Goal: Task Accomplishment & Management: Complete application form

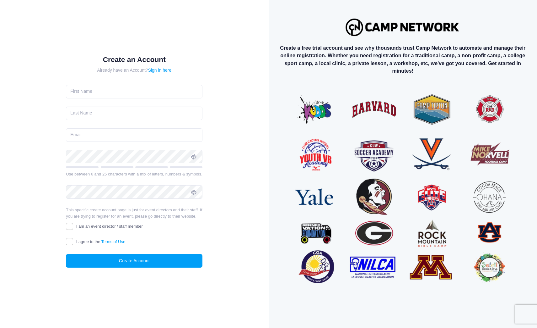
drag, startPoint x: 318, startPoint y: 114, endPoint x: 315, endPoint y: 108, distance: 6.6
click at [121, 90] on input "text" at bounding box center [134, 92] width 137 height 14
type input "Jihan"
type input "Lopez"
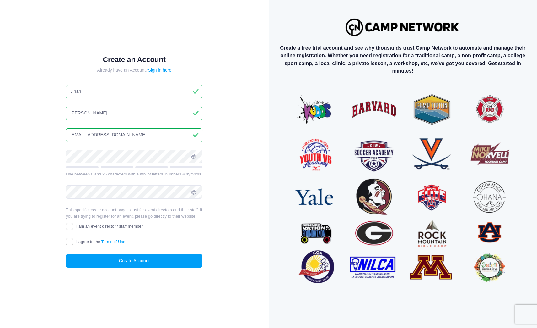
click at [142, 131] on input "jihanezze@airjordan.com" at bounding box center [134, 135] width 137 height 14
paste input "totibaj949@inupup"
click at [85, 132] on input "[EMAIL_ADDRESS][DOMAIN_NAME]" at bounding box center [134, 135] width 137 height 14
click at [84, 133] on input "[EMAIL_ADDRESS][DOMAIN_NAME]" at bounding box center [134, 135] width 137 height 14
type input "[EMAIL_ADDRESS][DOMAIN_NAME]"
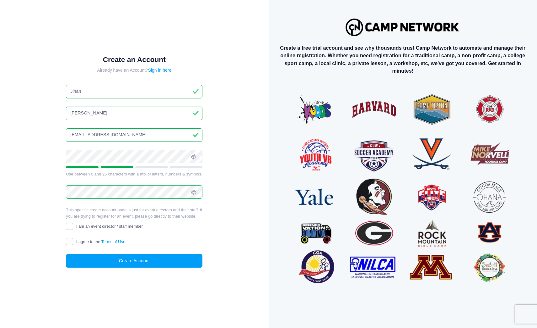
click at [69, 226] on input "I am an event director / staff member" at bounding box center [69, 226] width 7 height 7
checkbox input "true"
click at [68, 238] on input "I agree to the Terms of Use" at bounding box center [69, 241] width 7 height 7
checkbox input "true"
click at [135, 262] on button "Create Account" at bounding box center [134, 261] width 137 height 14
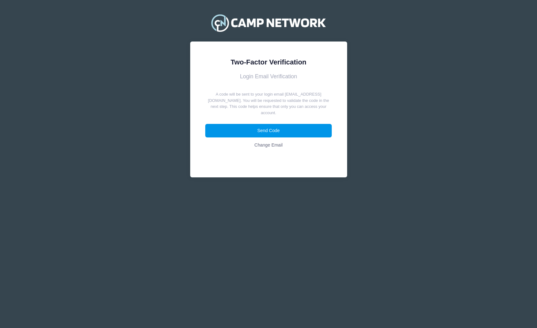
click at [289, 126] on button "Send Code" at bounding box center [268, 131] width 127 height 14
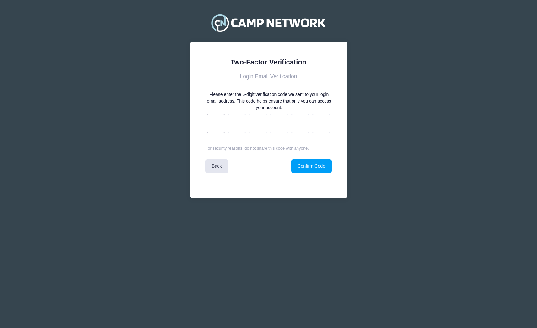
click at [212, 125] on input "text" at bounding box center [216, 123] width 19 height 19
type input "1"
type input "e"
type input "a"
type input "f"
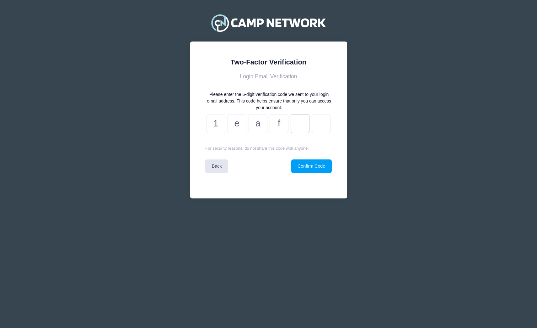
type input "5"
type input "8"
click at [327, 167] on button "Confirm Code" at bounding box center [311, 166] width 41 height 14
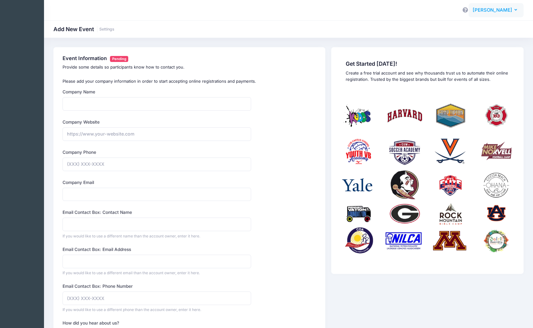
click at [505, 13] on span "[PERSON_NAME]" at bounding box center [492, 10] width 40 height 7
click at [484, 26] on link "My Profile" at bounding box center [480, 28] width 76 height 12
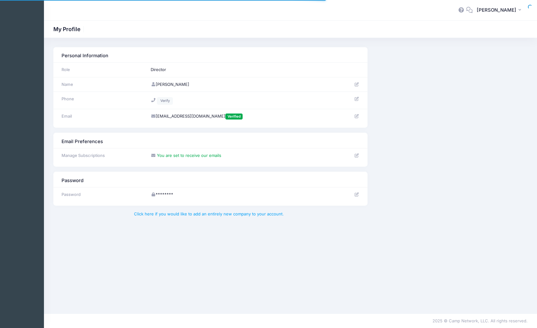
click at [435, 99] on div "Personal Information Role Director Name" at bounding box center [290, 87] width 481 height 80
click at [337, 68] on td at bounding box center [351, 70] width 31 height 15
click at [356, 84] on icon at bounding box center [357, 84] width 5 height 4
click at [68, 27] on h1 "My Profile" at bounding box center [69, 29] width 32 height 7
click at [246, 215] on link "Click here if you would like to add an entirely new company to your account." at bounding box center [209, 213] width 150 height 5
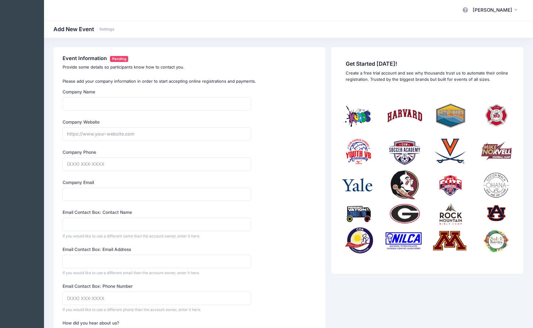
click at [109, 23] on div "Add New Event Settings" at bounding box center [288, 28] width 489 height 17
click at [111, 30] on link "Settings" at bounding box center [106, 29] width 15 height 5
click at [105, 32] on h1 "Add New Event Settings" at bounding box center [83, 29] width 61 height 7
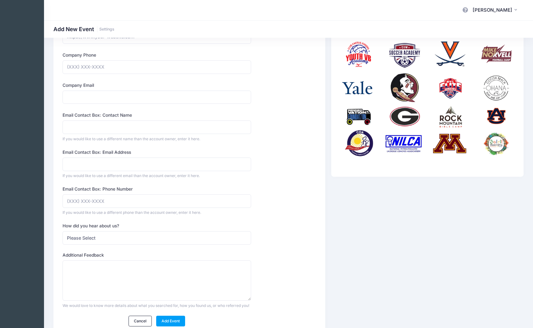
scroll to position [8, 0]
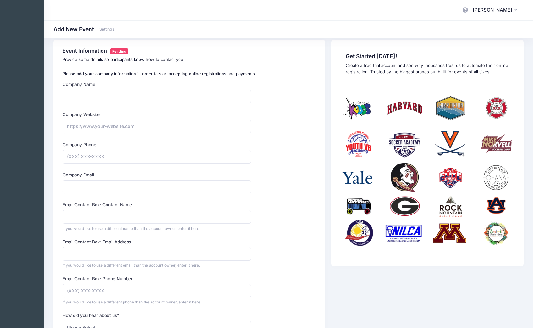
click at [423, 156] on img at bounding box center [427, 171] width 174 height 174
click at [412, 144] on img at bounding box center [427, 171] width 174 height 174
click at [516, 10] on icon "button" at bounding box center [516, 10] width 5 height 0
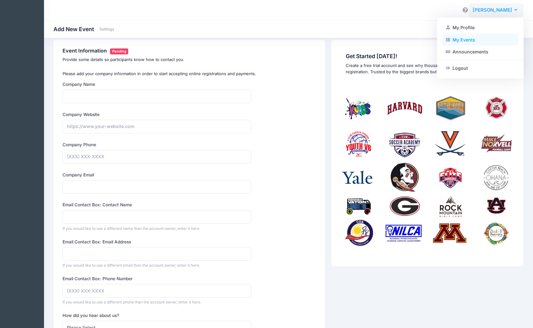
click at [491, 42] on link "My Events" at bounding box center [480, 40] width 76 height 12
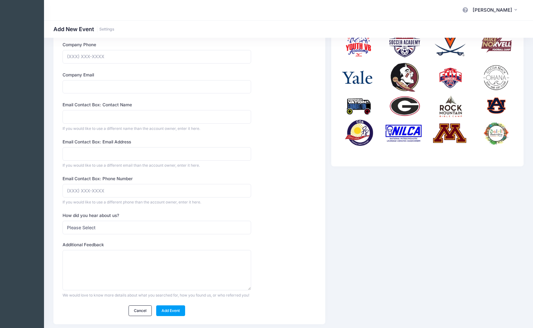
scroll to position [133, 0]
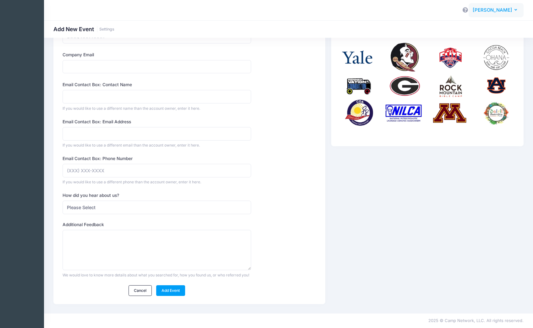
click at [503, 11] on span "[PERSON_NAME]" at bounding box center [492, 10] width 40 height 7
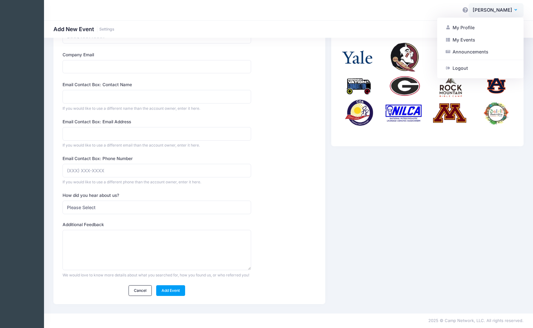
click at [494, 51] on link "Announcements" at bounding box center [480, 52] width 76 height 12
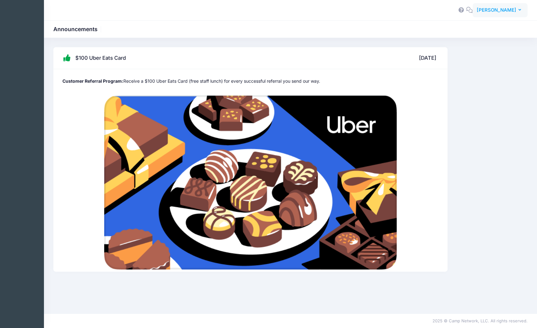
click at [510, 14] on button "[PERSON_NAME]" at bounding box center [500, 10] width 55 height 14
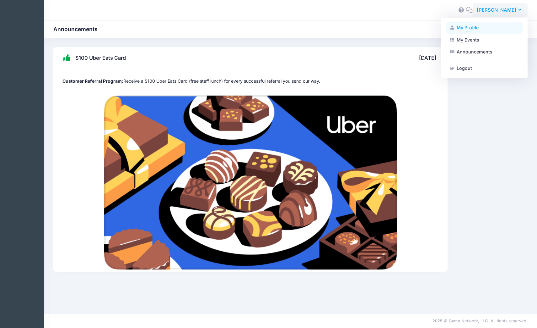
click at [498, 32] on link "My Profile" at bounding box center [485, 28] width 76 height 12
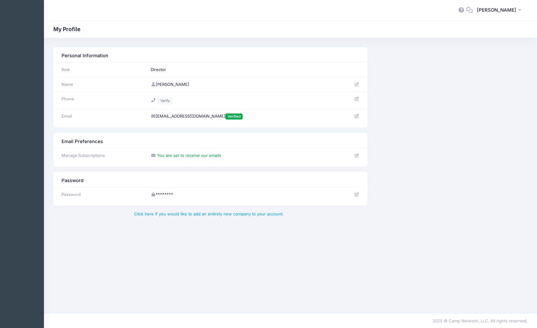
click at [356, 156] on icon at bounding box center [357, 155] width 5 height 4
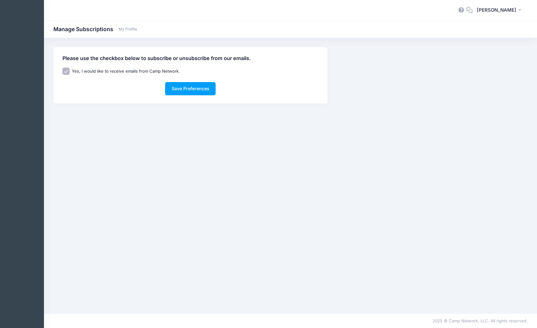
click at [125, 35] on div "Manage Subscriptions My Profile" at bounding box center [290, 28] width 493 height 17
click at [127, 29] on link "My Profile" at bounding box center [128, 29] width 19 height 5
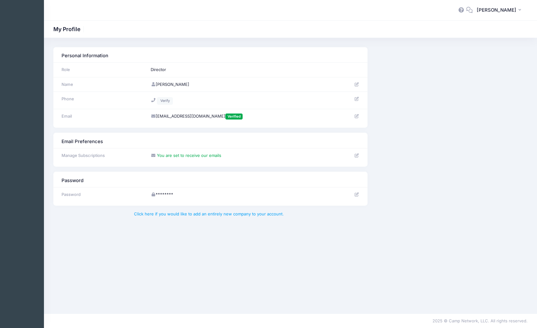
click at [356, 82] on icon at bounding box center [357, 84] width 5 height 4
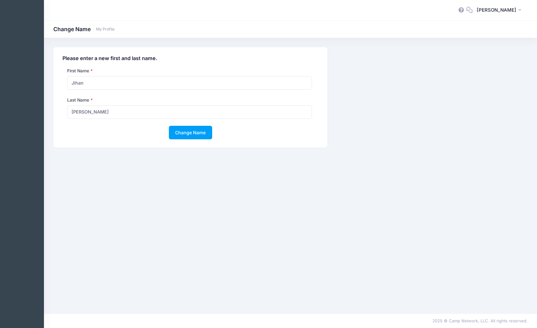
drag, startPoint x: 316, startPoint y: 87, endPoint x: 329, endPoint y: 87, distance: 12.6
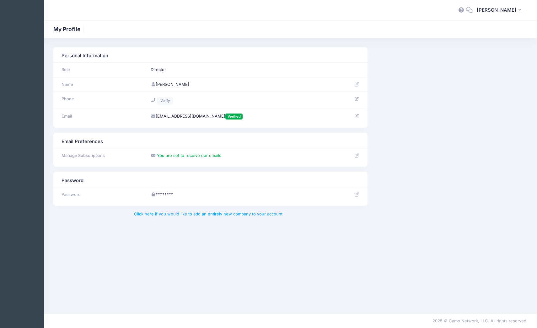
click at [359, 153] on icon at bounding box center [357, 155] width 5 height 4
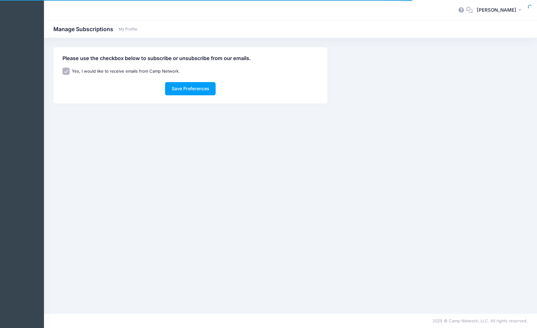
drag, startPoint x: 324, startPoint y: 126, endPoint x: 327, endPoint y: 122, distance: 5.5
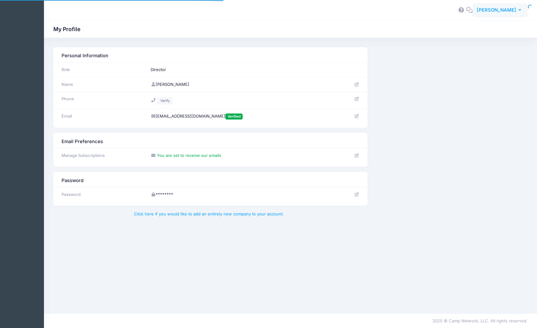
drag, startPoint x: 510, startPoint y: 17, endPoint x: 513, endPoint y: 13, distance: 4.5
click at [511, 16] on button "[PERSON_NAME]" at bounding box center [500, 10] width 55 height 14
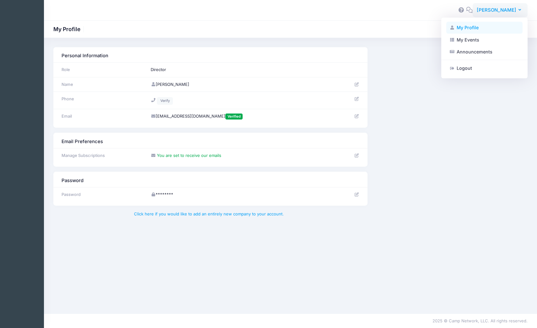
click at [487, 30] on link "My Profile" at bounding box center [485, 28] width 76 height 12
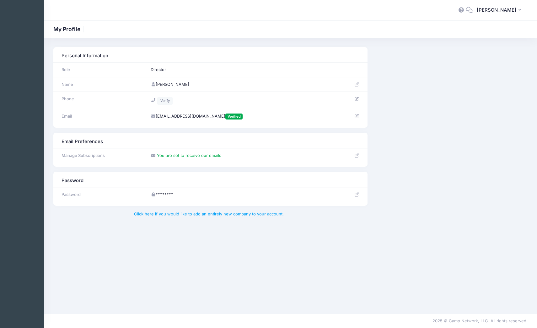
click at [357, 84] on icon at bounding box center [357, 84] width 5 height 4
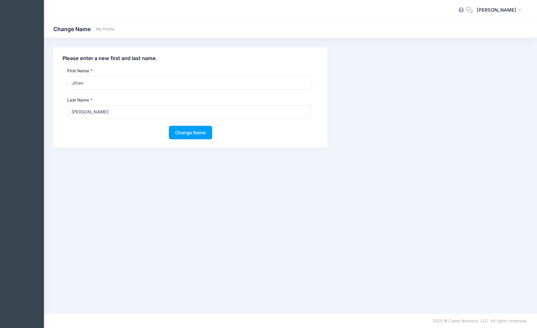
click at [116, 30] on div "Change Name My Profile" at bounding box center [290, 29] width 493 height 9
click at [112, 28] on link "My Profile" at bounding box center [105, 29] width 19 height 5
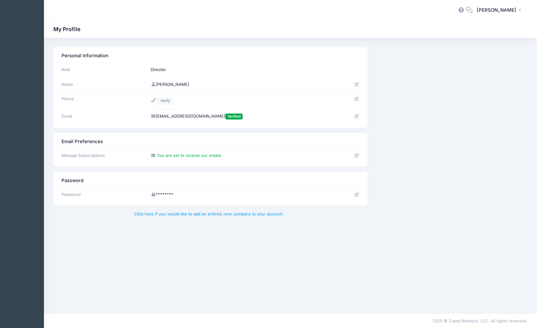
click at [473, 11] on icon at bounding box center [469, 10] width 7 height 4
click at [465, 11] on icon at bounding box center [461, 10] width 7 height 4
